Goal: Task Accomplishment & Management: Use online tool/utility

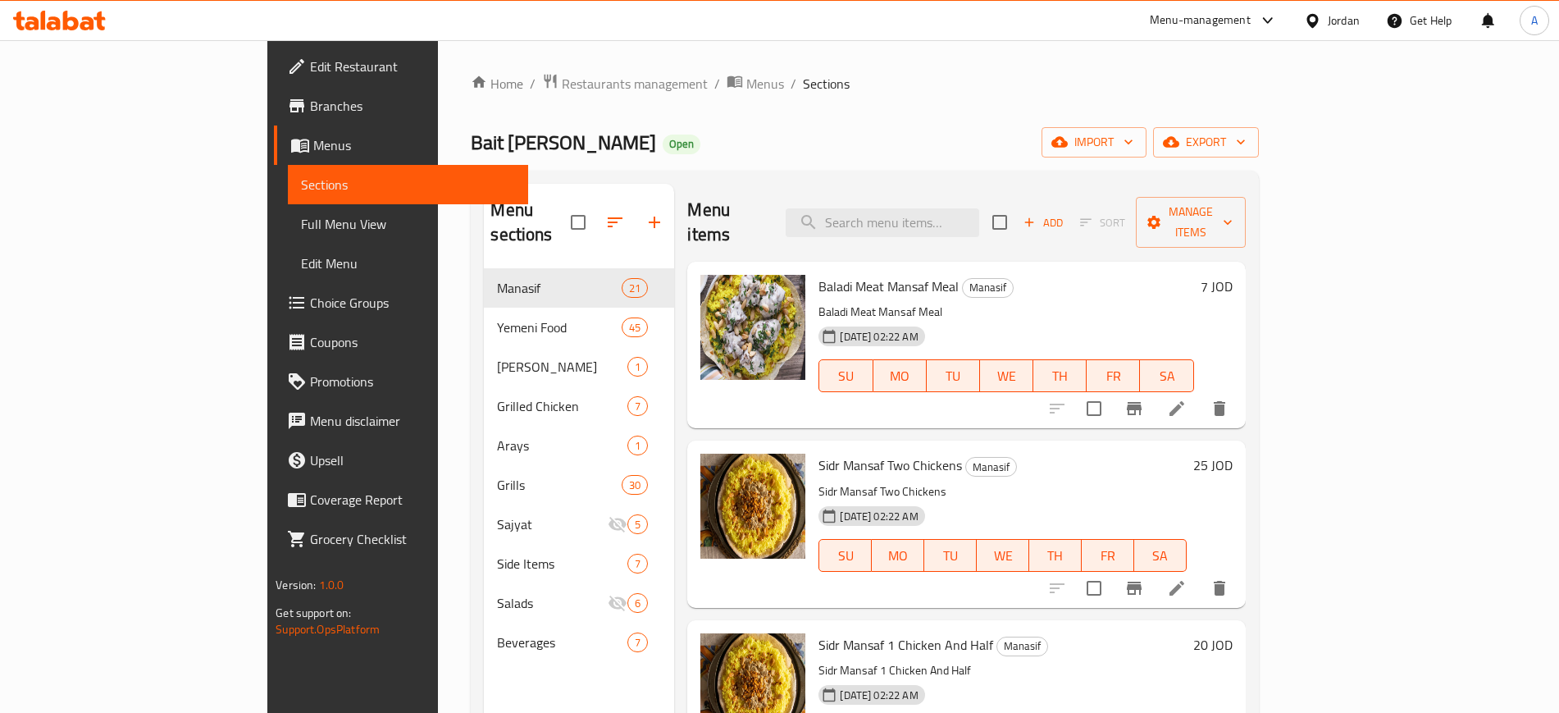
scroll to position [1640, 0]
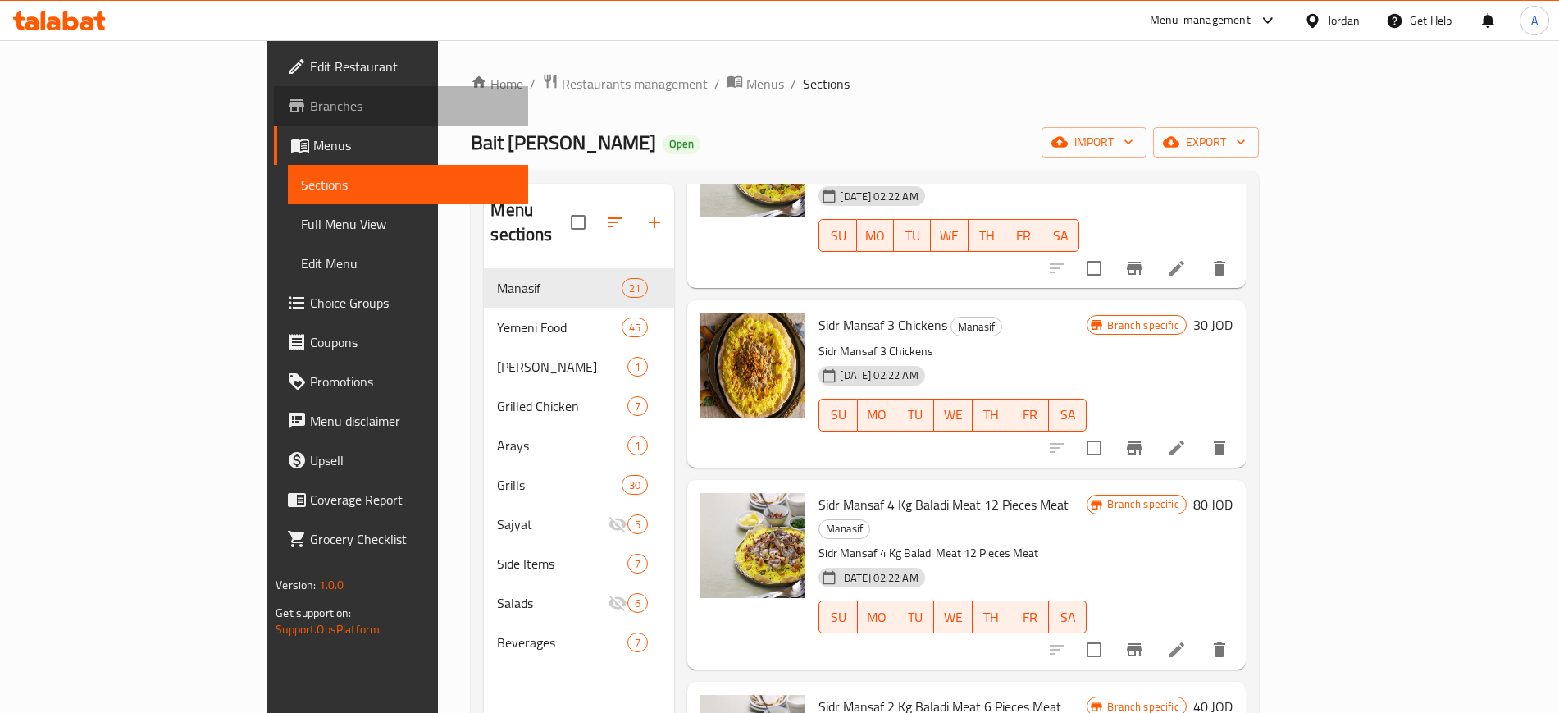
click at [310, 112] on span "Branches" at bounding box center [412, 106] width 204 height 20
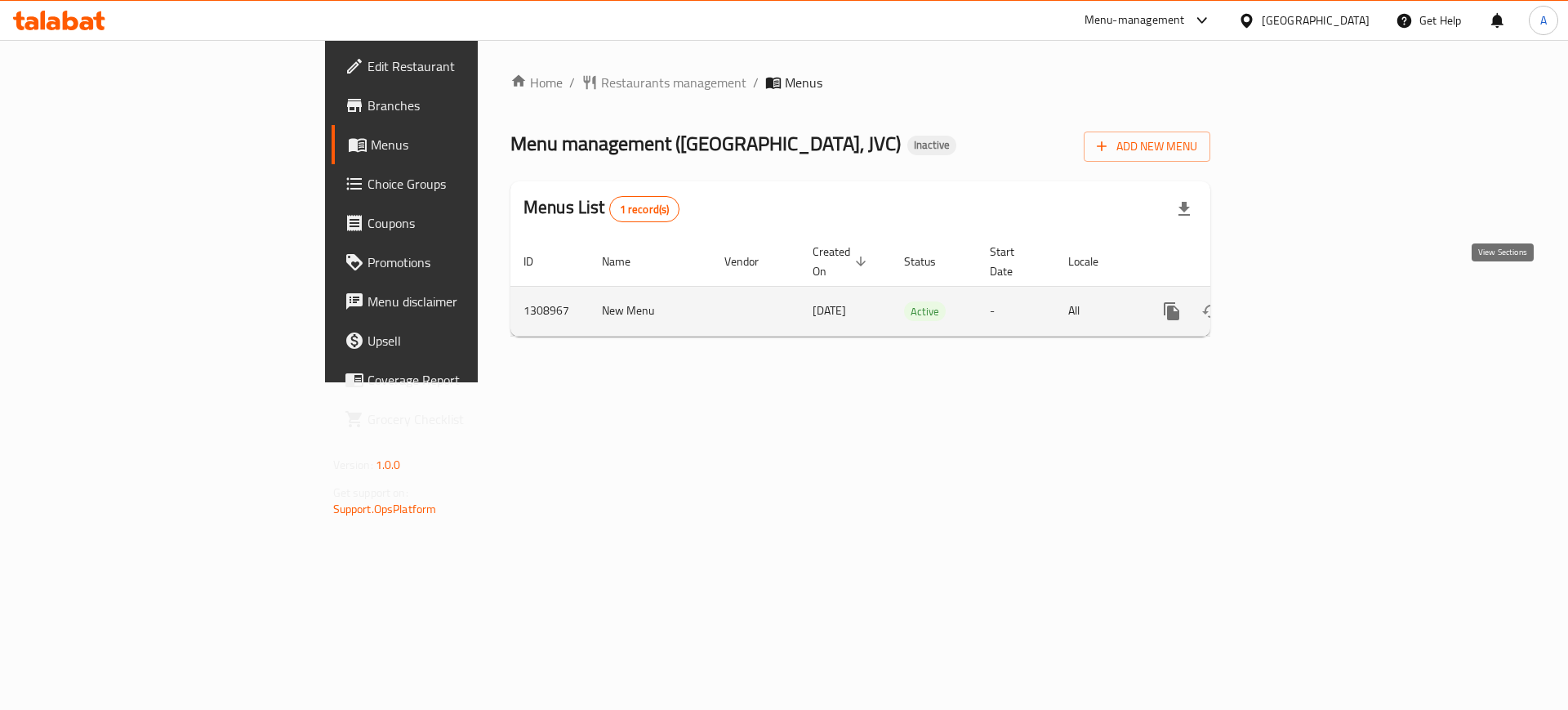
click at [1297, 304] on icon "enhanced table" at bounding box center [1289, 311] width 15 height 15
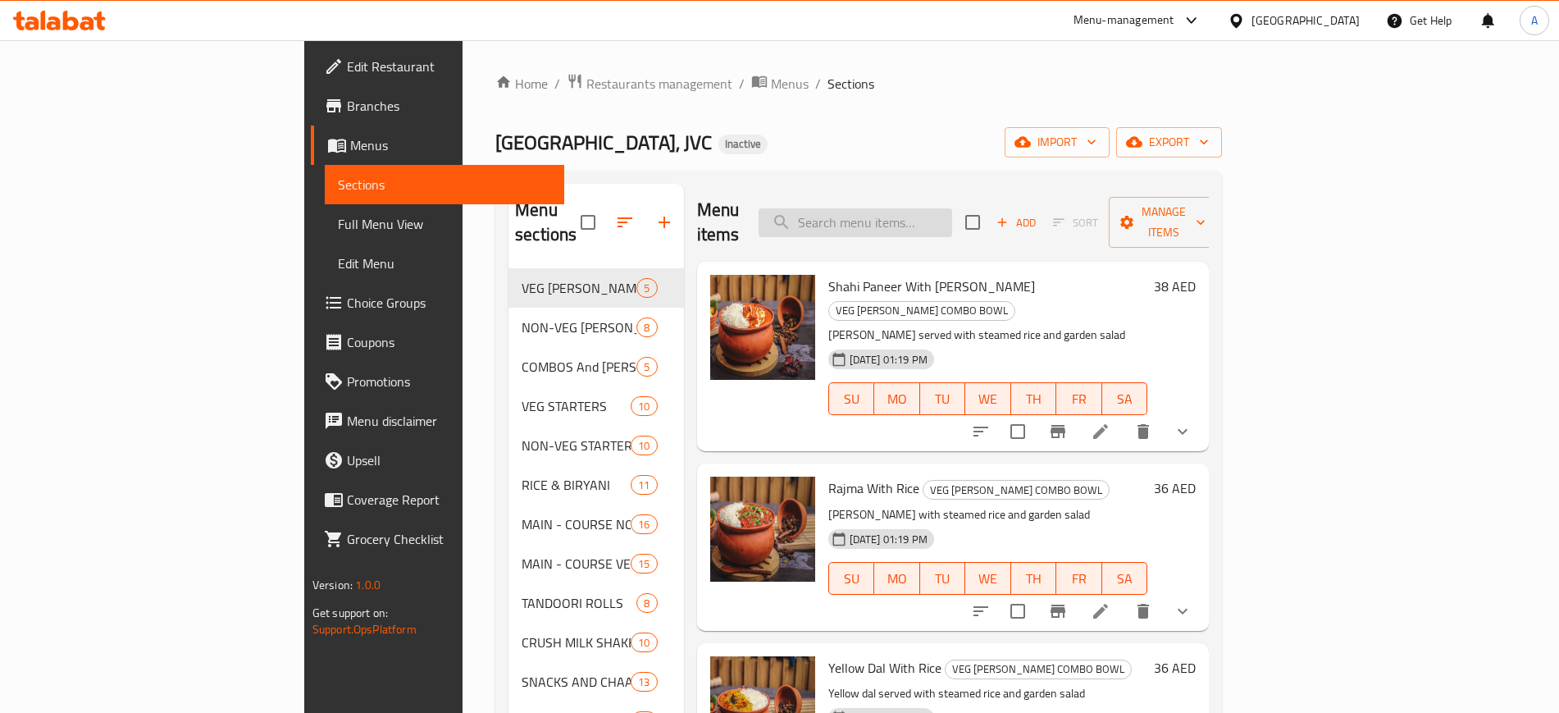
click at [952, 216] on input "search" at bounding box center [856, 222] width 194 height 29
paste input "menu and images to be copied from -HRNRYN"
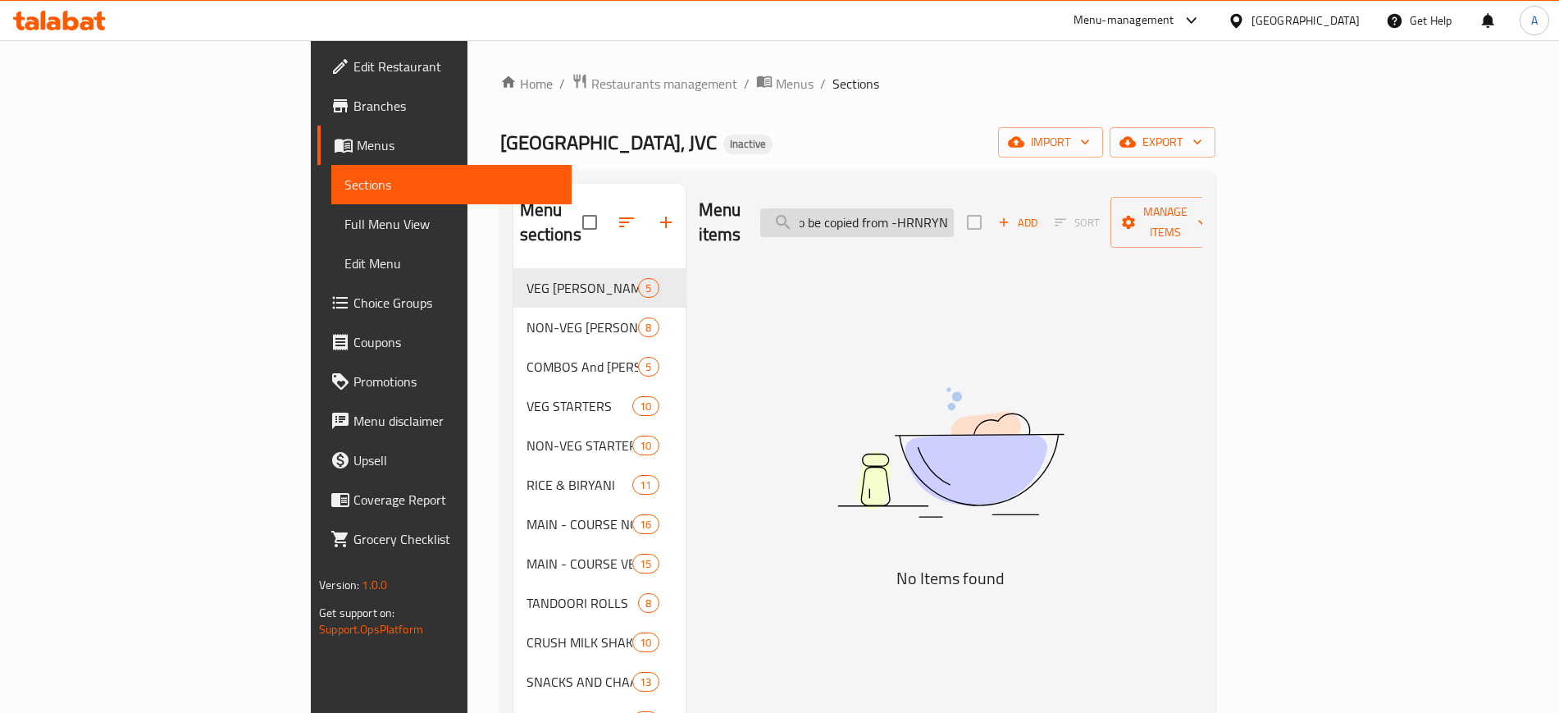
click at [954, 213] on input "menu and images to be copied from -HRNRYN" at bounding box center [857, 222] width 194 height 29
type input "menu and images to be copied from -HRNRYN"
click at [1202, 150] on span "export" at bounding box center [1163, 142] width 80 height 21
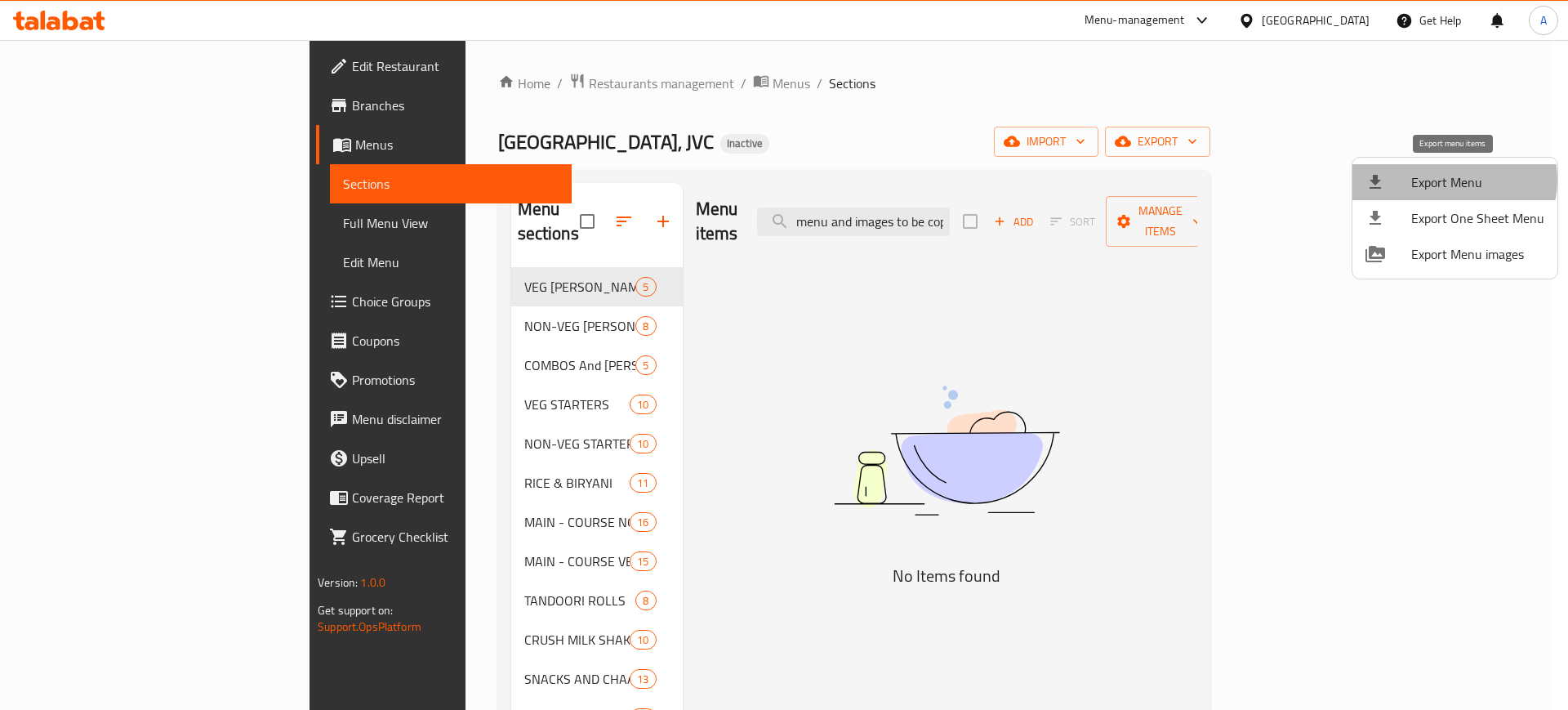
click at [1452, 179] on span "Export Menu" at bounding box center [1478, 182] width 133 height 20
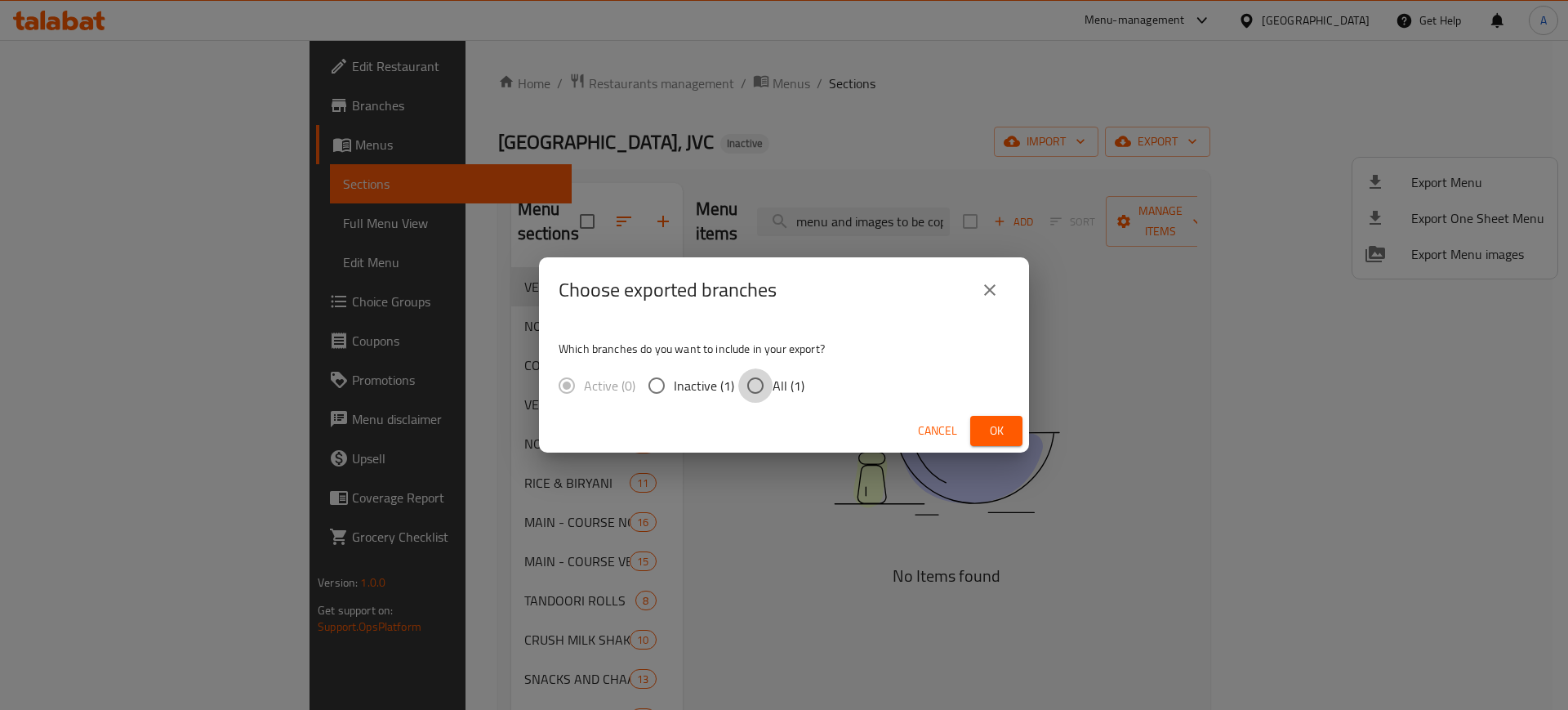
click at [771, 375] on input "All (1)" at bounding box center [755, 385] width 34 height 34
radio input "true"
click at [1000, 425] on span "Ok" at bounding box center [996, 430] width 26 height 21
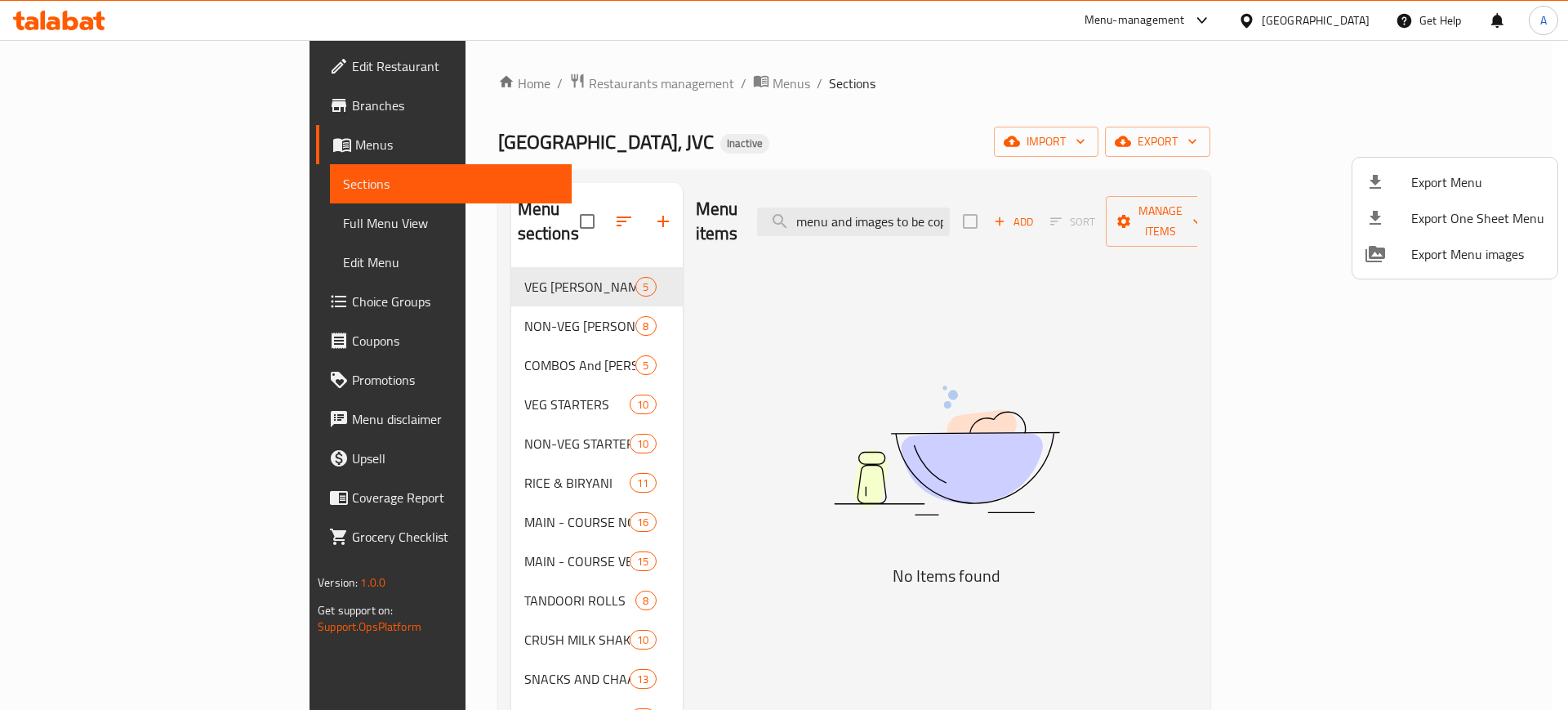
click at [193, 56] on div at bounding box center [784, 355] width 1568 height 710
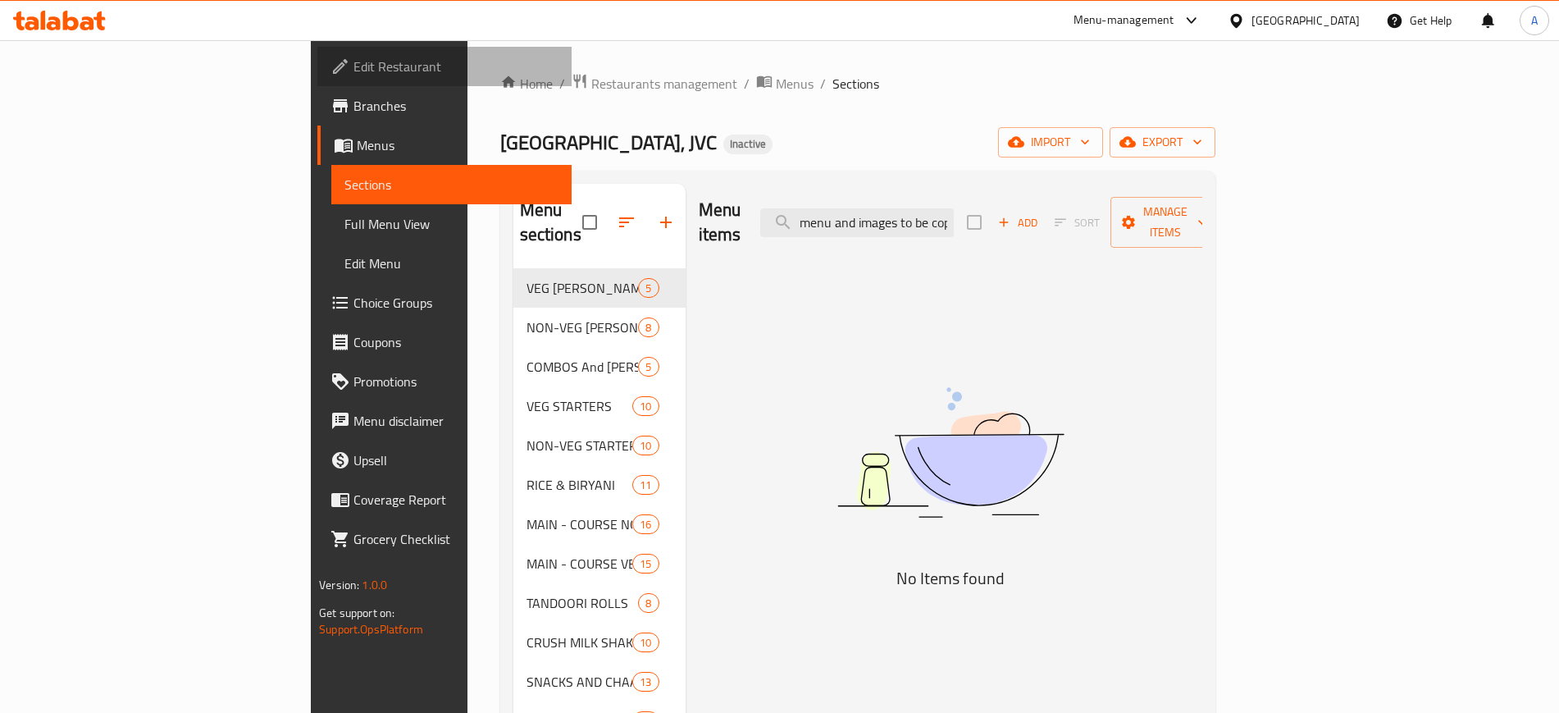
click at [317, 55] on link "Edit Restaurant" at bounding box center [443, 66] width 253 height 39
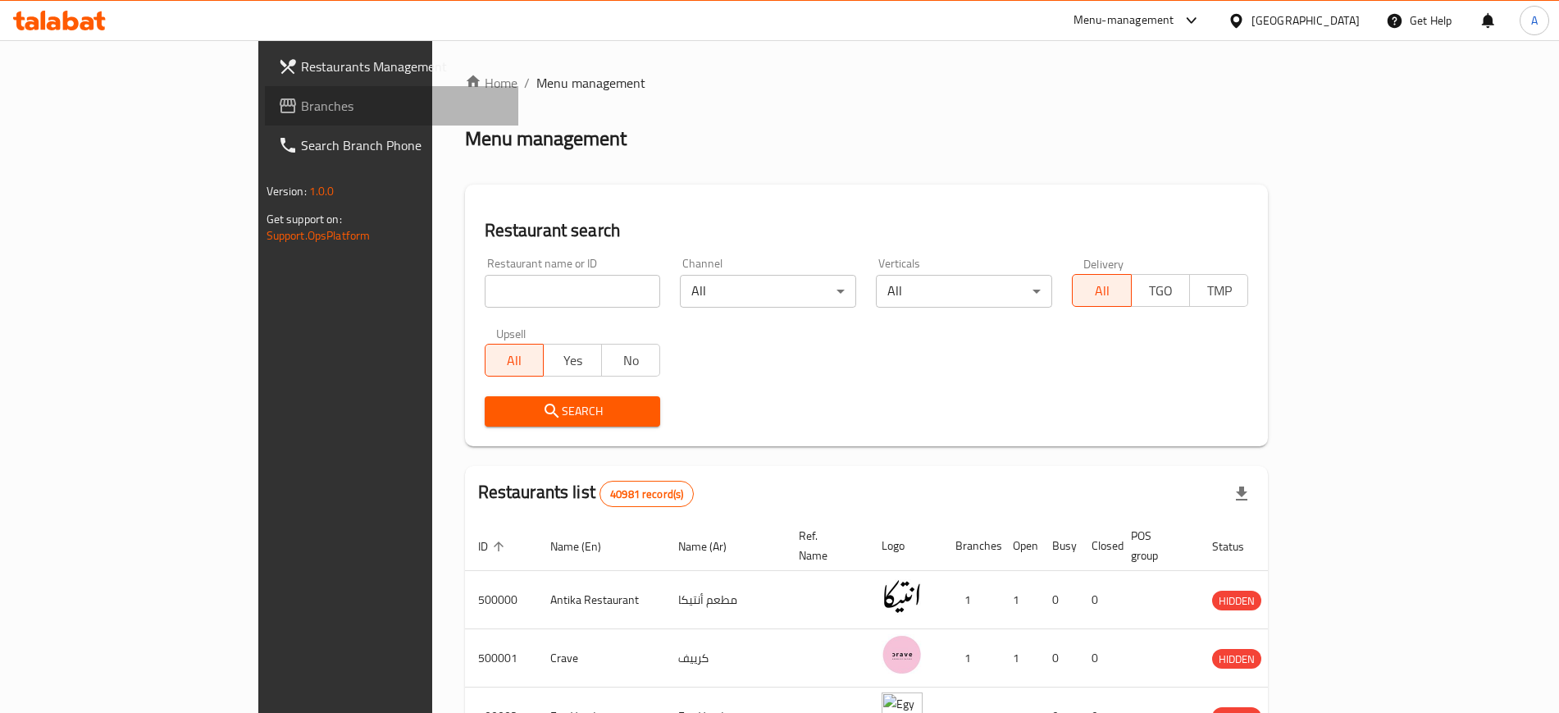
click at [301, 112] on span "Branches" at bounding box center [403, 106] width 204 height 20
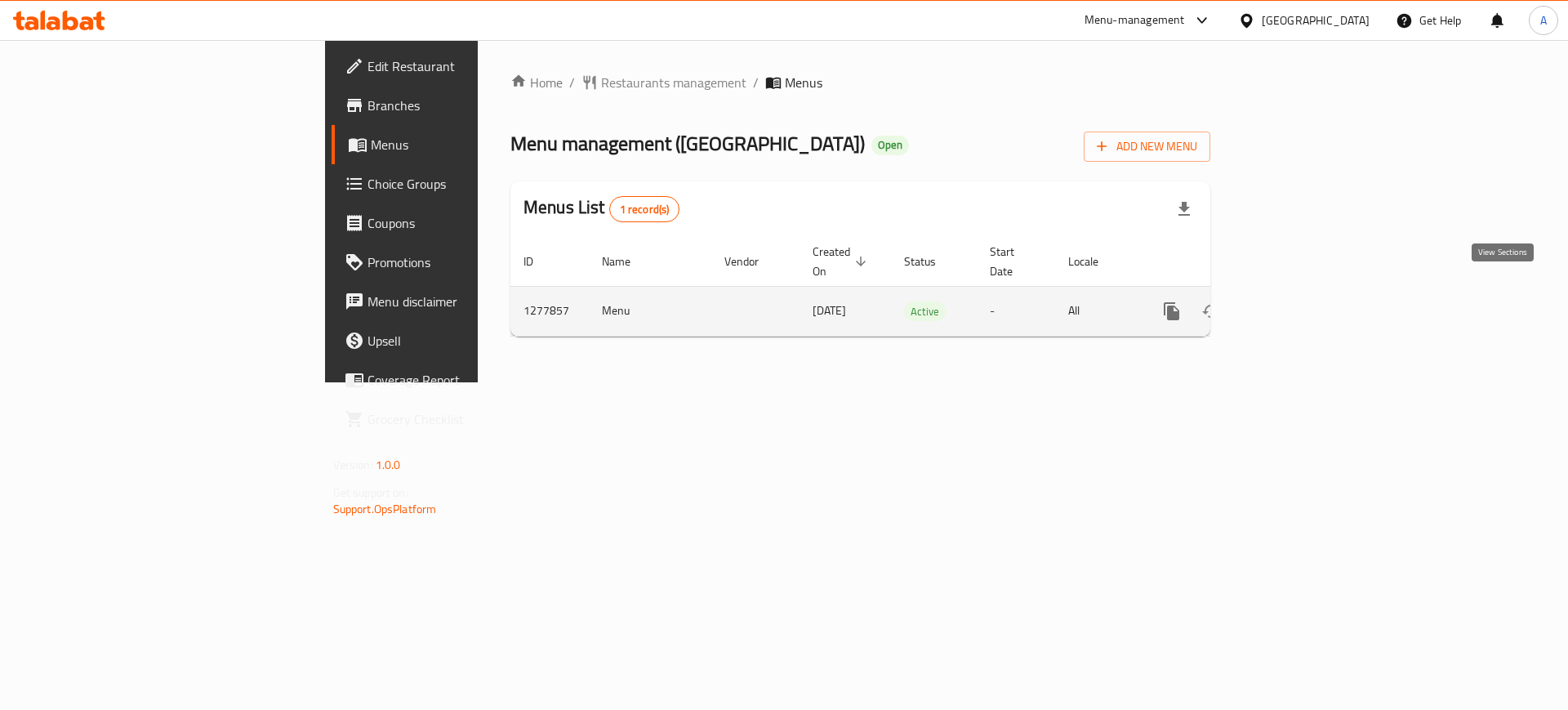
click at [1300, 302] on icon "enhanced table" at bounding box center [1290, 312] width 20 height 20
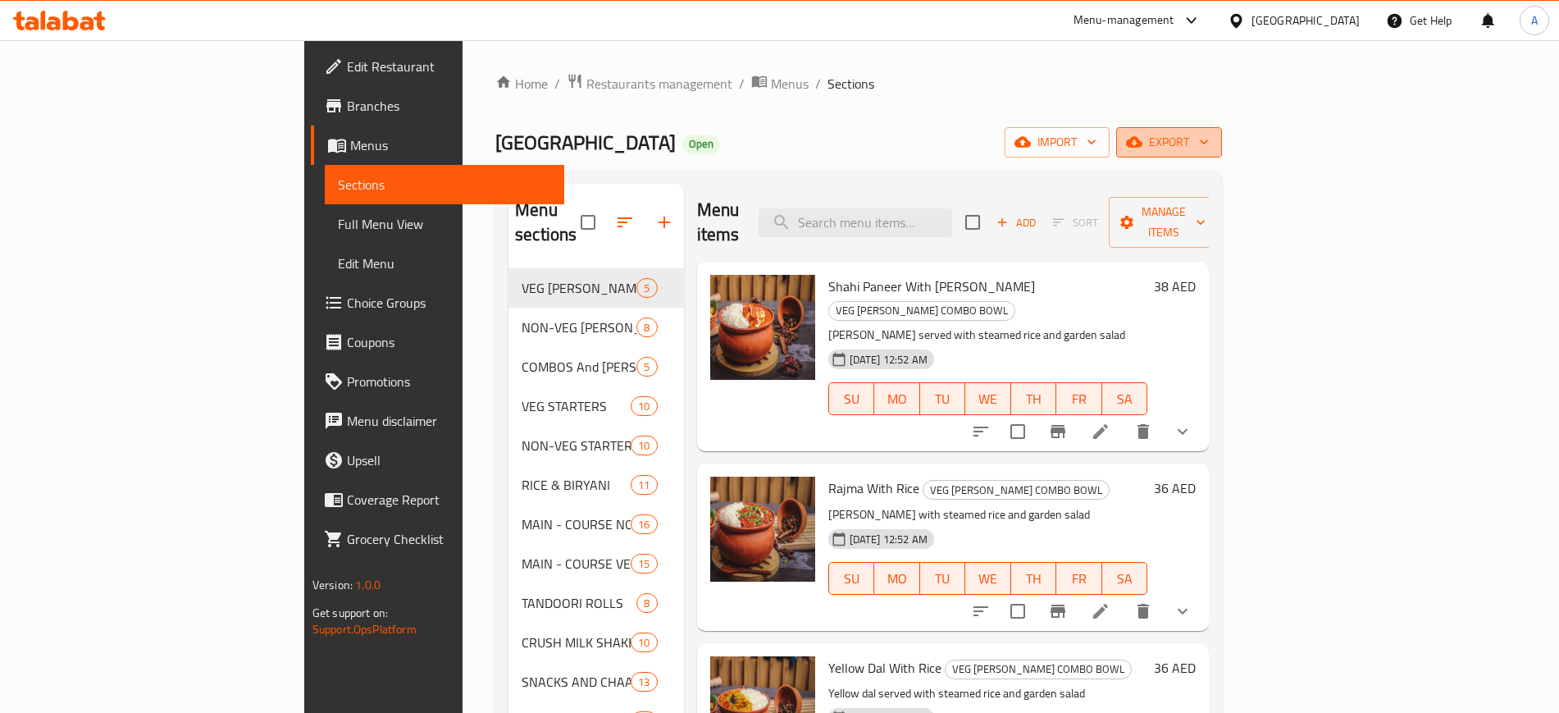
click at [1209, 143] on span "export" at bounding box center [1169, 142] width 80 height 21
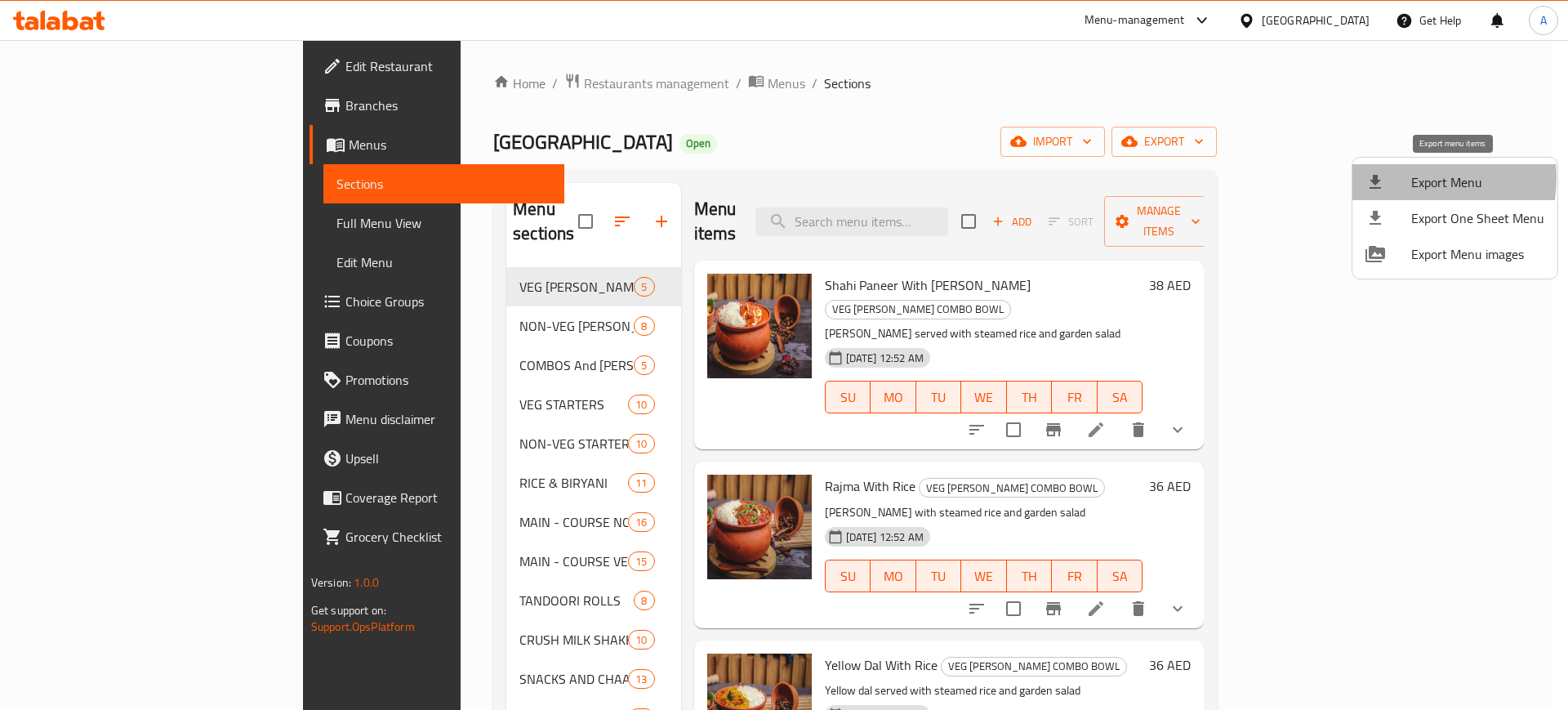
click at [1396, 177] on div at bounding box center [1389, 182] width 46 height 20
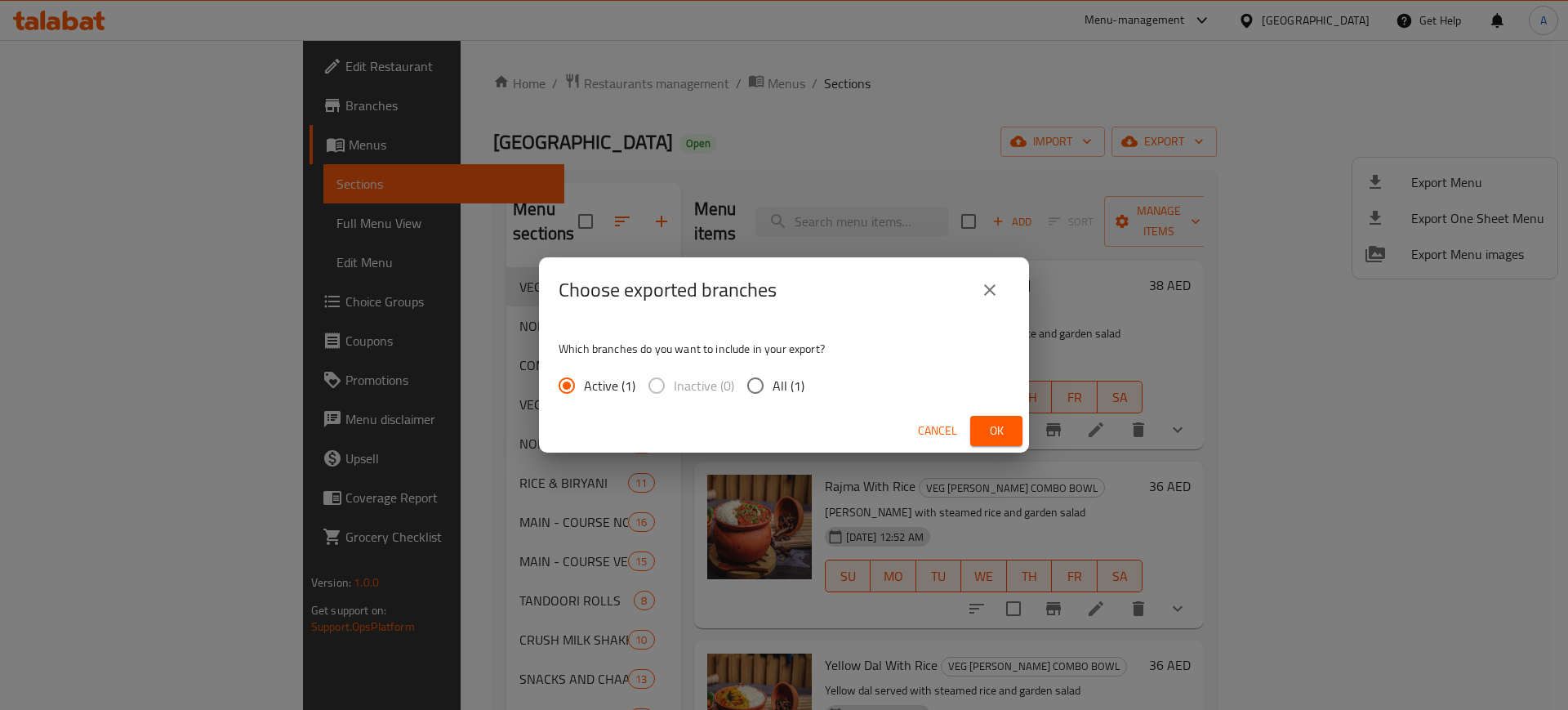
click at [791, 382] on span "All (1)" at bounding box center [789, 385] width 32 height 20
click at [773, 382] on input "All (1)" at bounding box center [755, 385] width 34 height 34
radio input "true"
click at [1003, 436] on span "Ok" at bounding box center [996, 430] width 26 height 21
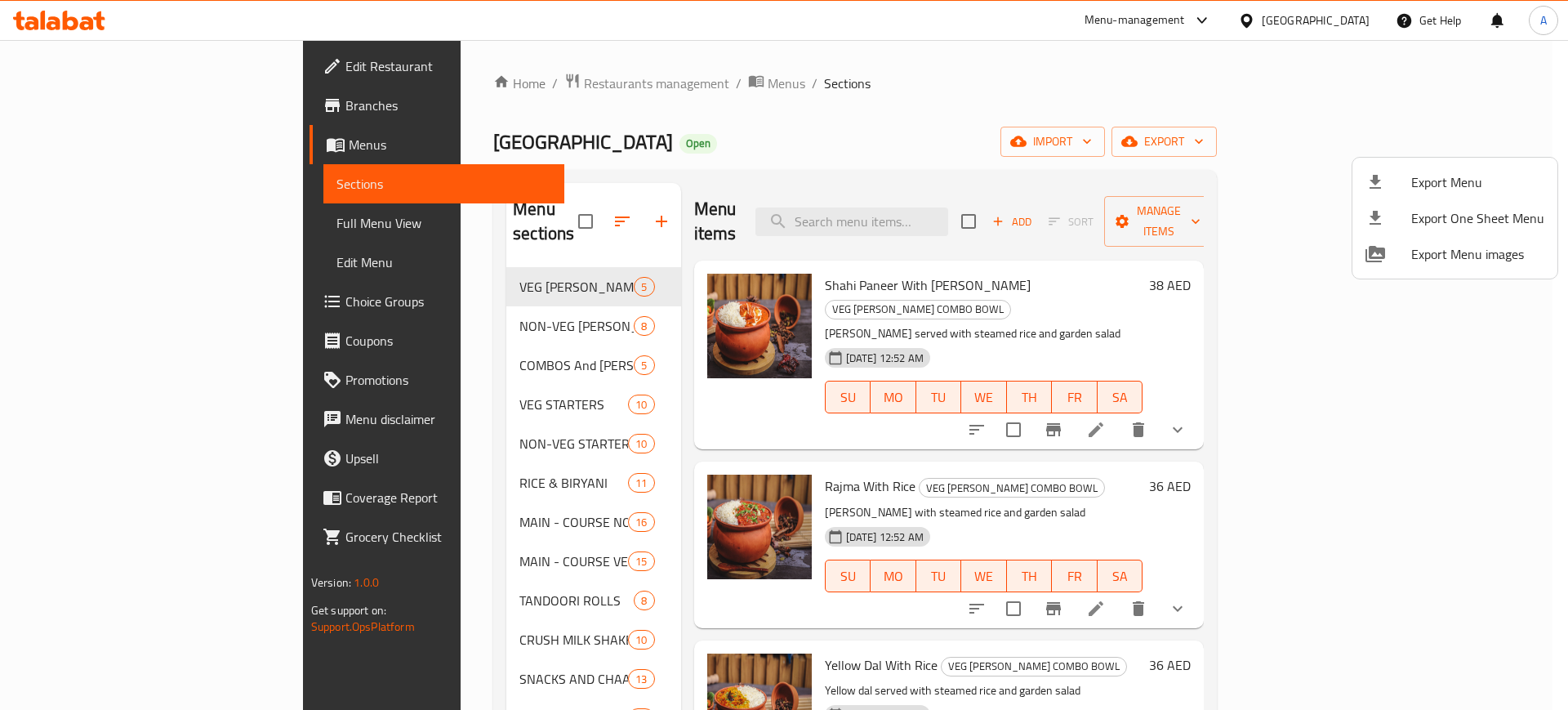
click at [131, 74] on div at bounding box center [784, 355] width 1568 height 710
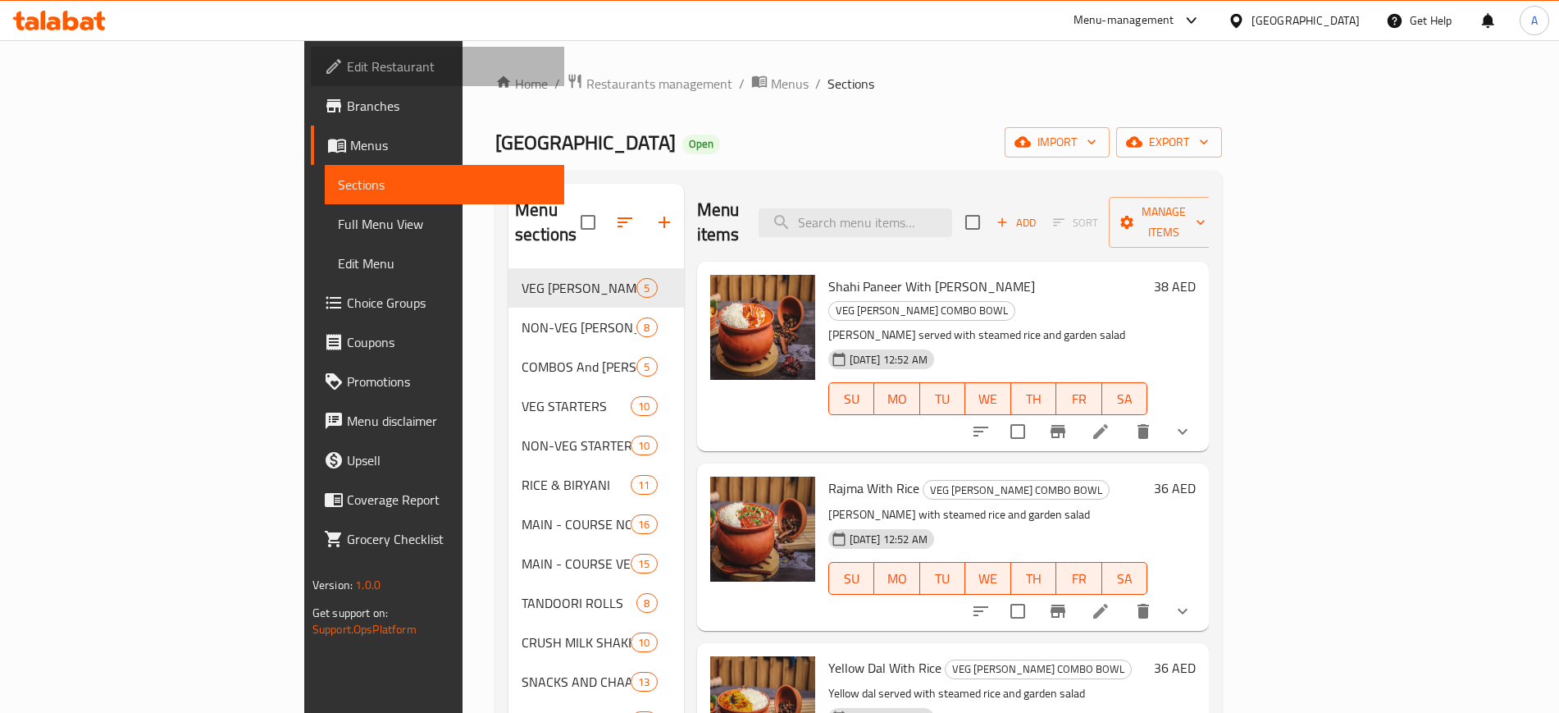
click at [347, 74] on span "Edit Restaurant" at bounding box center [449, 67] width 204 height 20
